Goal: Book appointment/travel/reservation

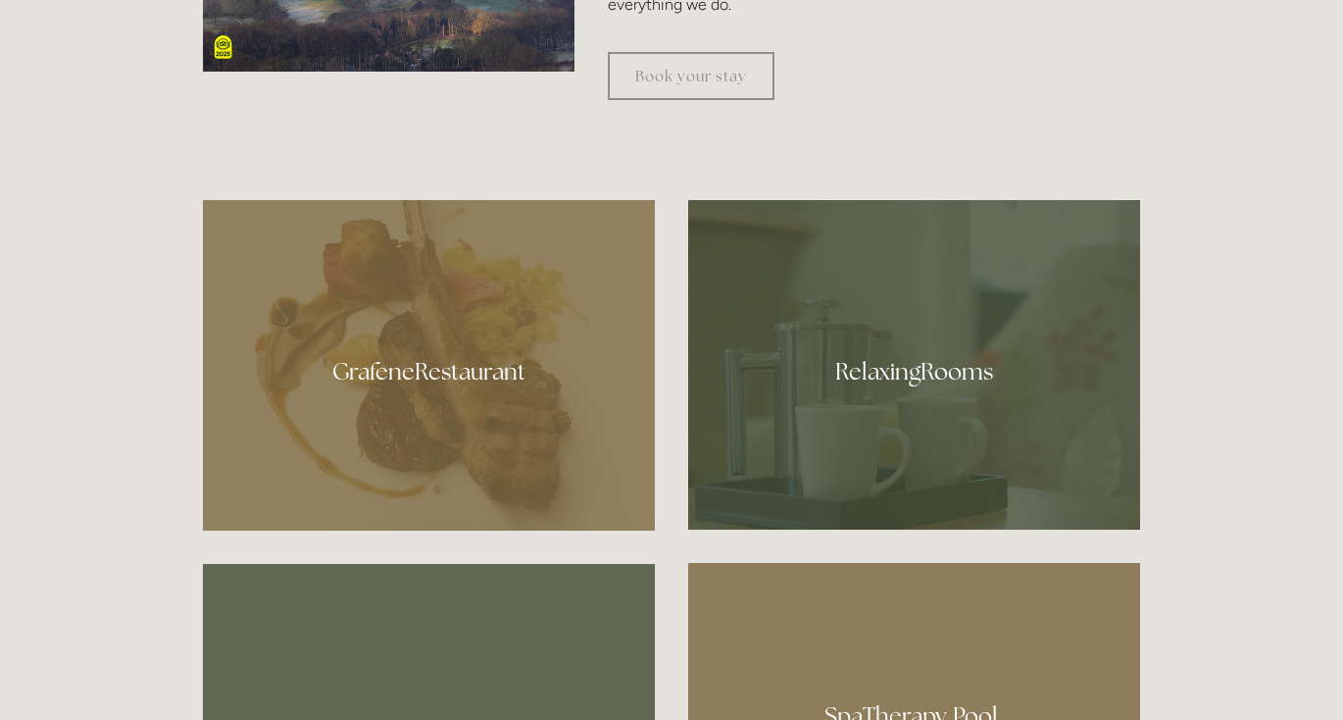
scroll to position [1006, 0]
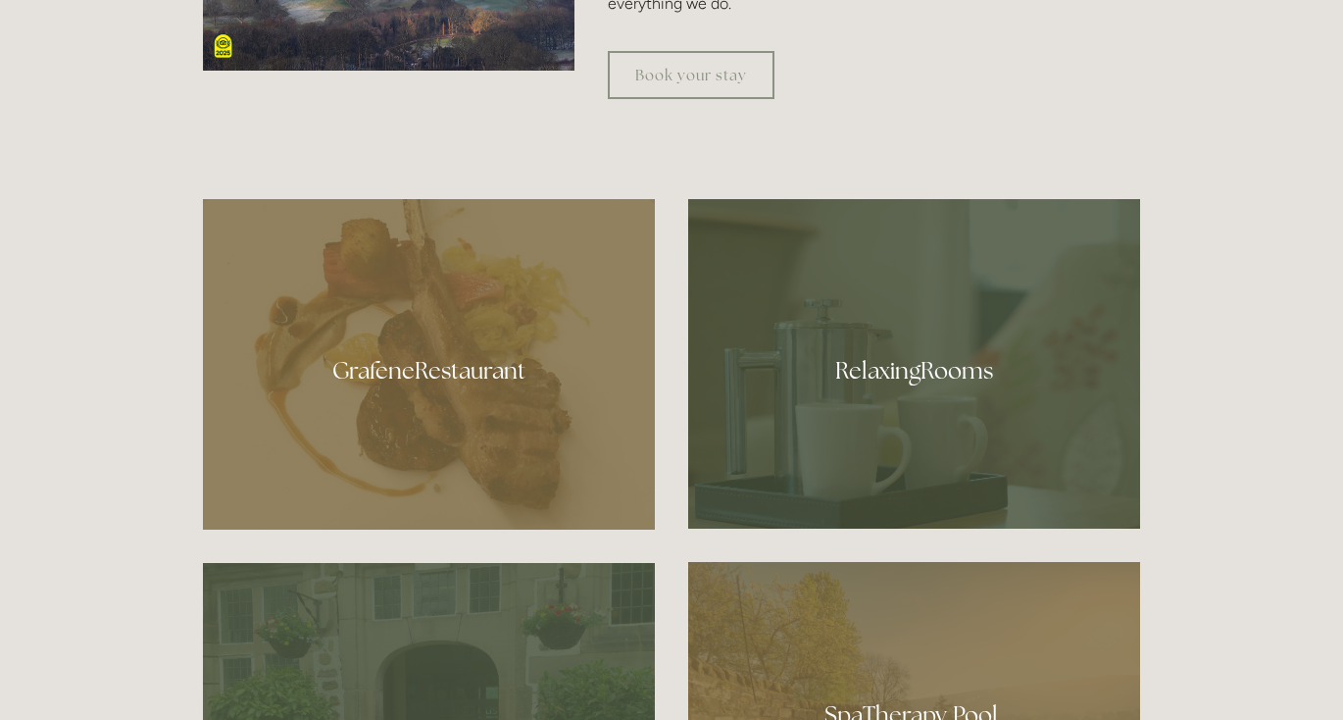
click at [913, 366] on div at bounding box center [914, 363] width 452 height 329
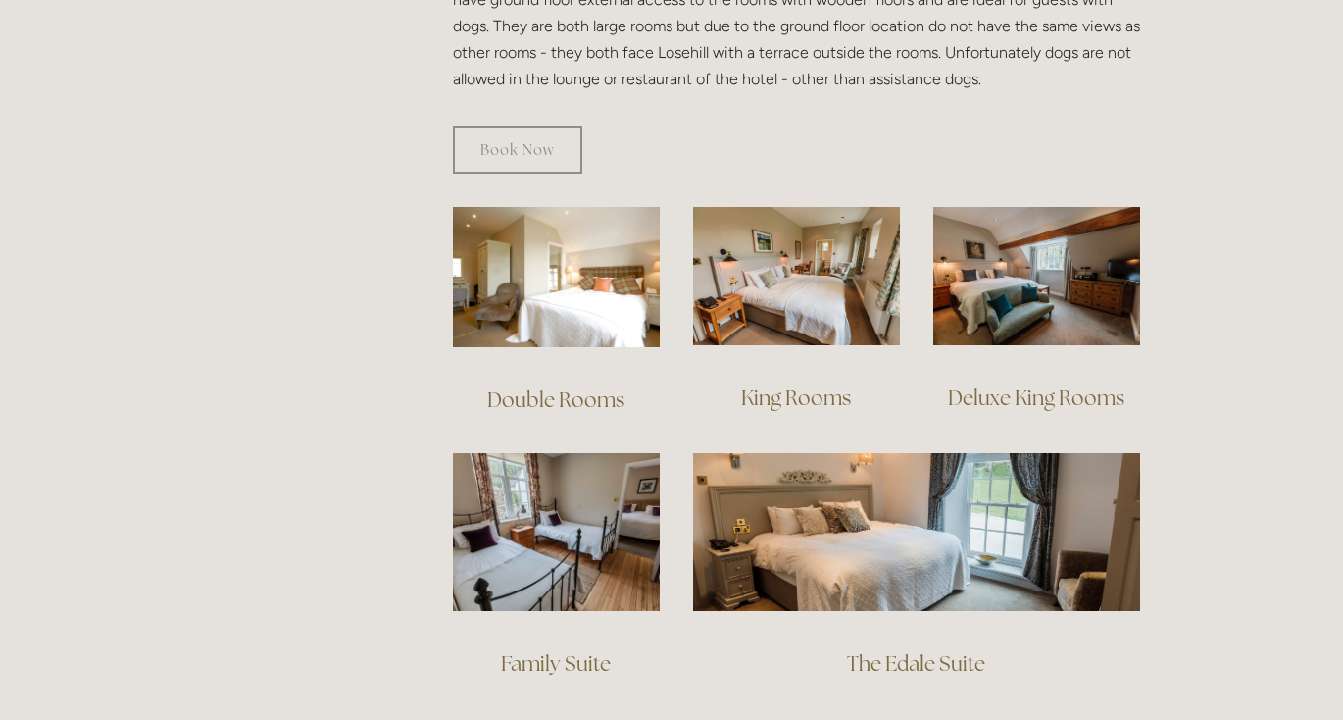
scroll to position [1284, 0]
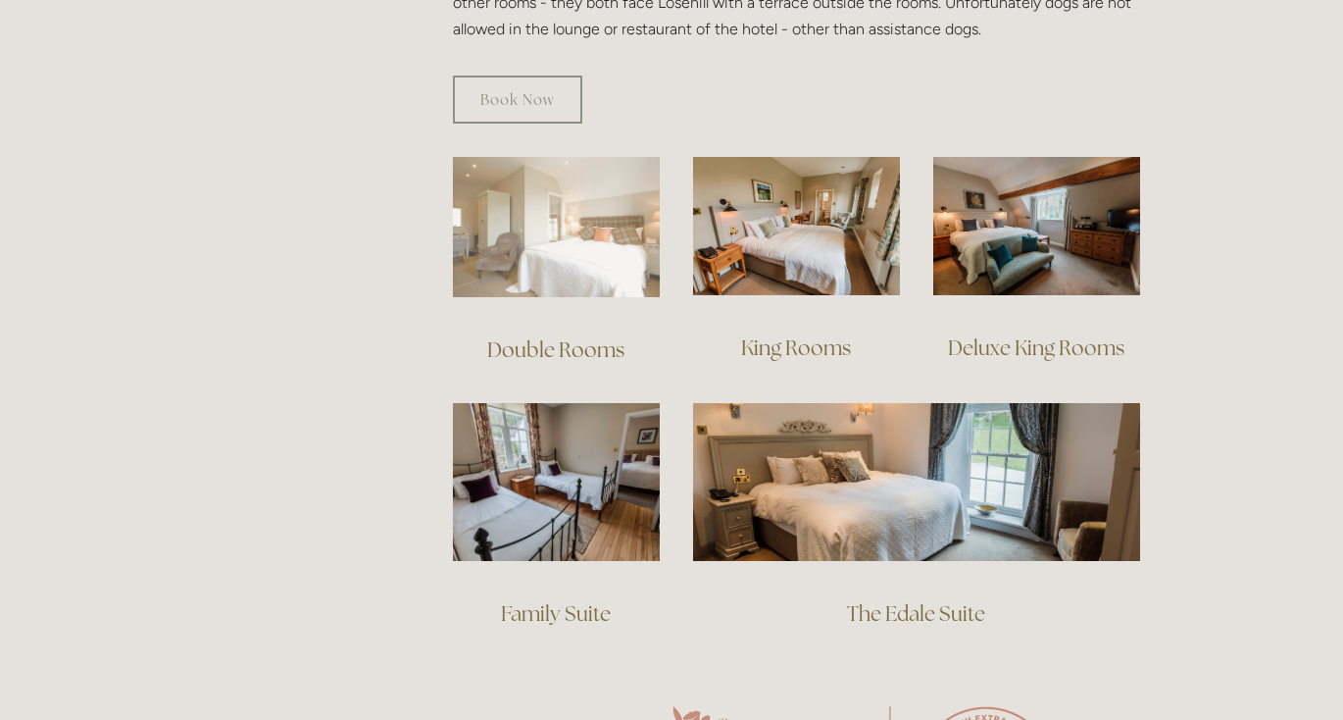
click at [576, 224] on img at bounding box center [556, 227] width 207 height 140
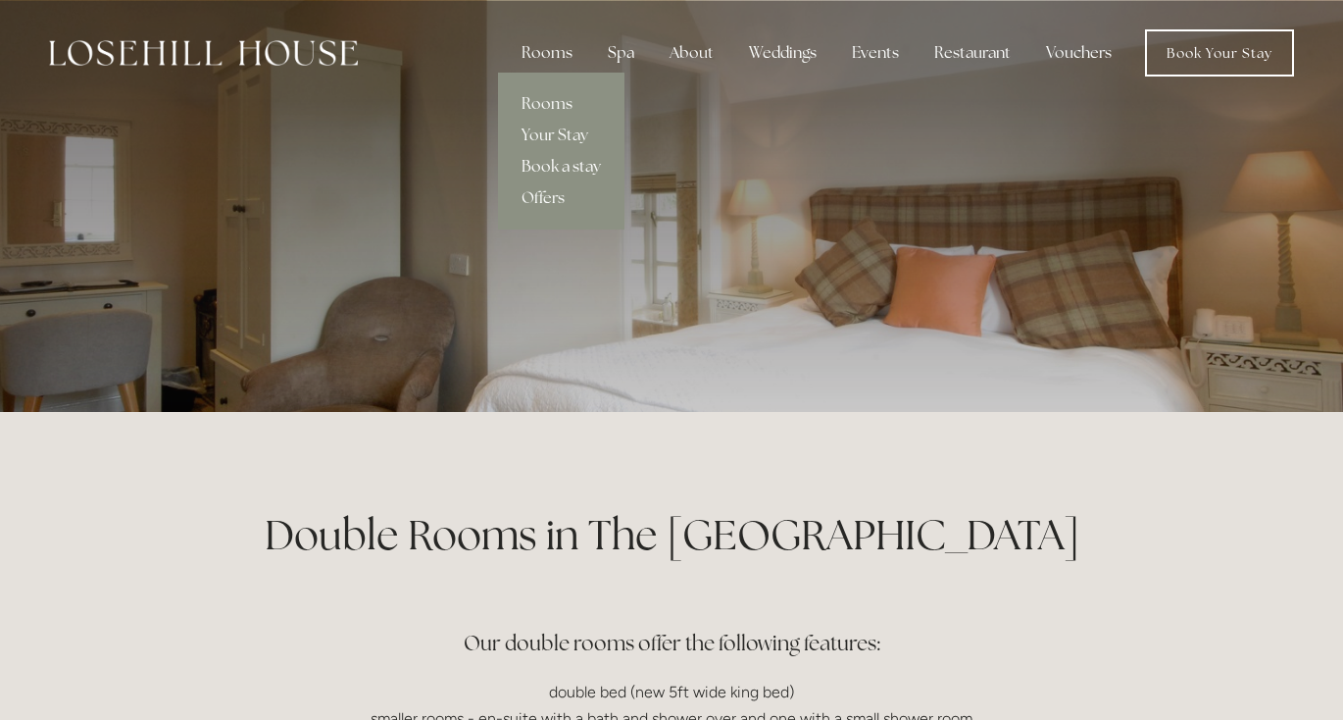
click at [577, 170] on link "Book a stay" at bounding box center [561, 166] width 126 height 31
